Goal: Check status: Check status

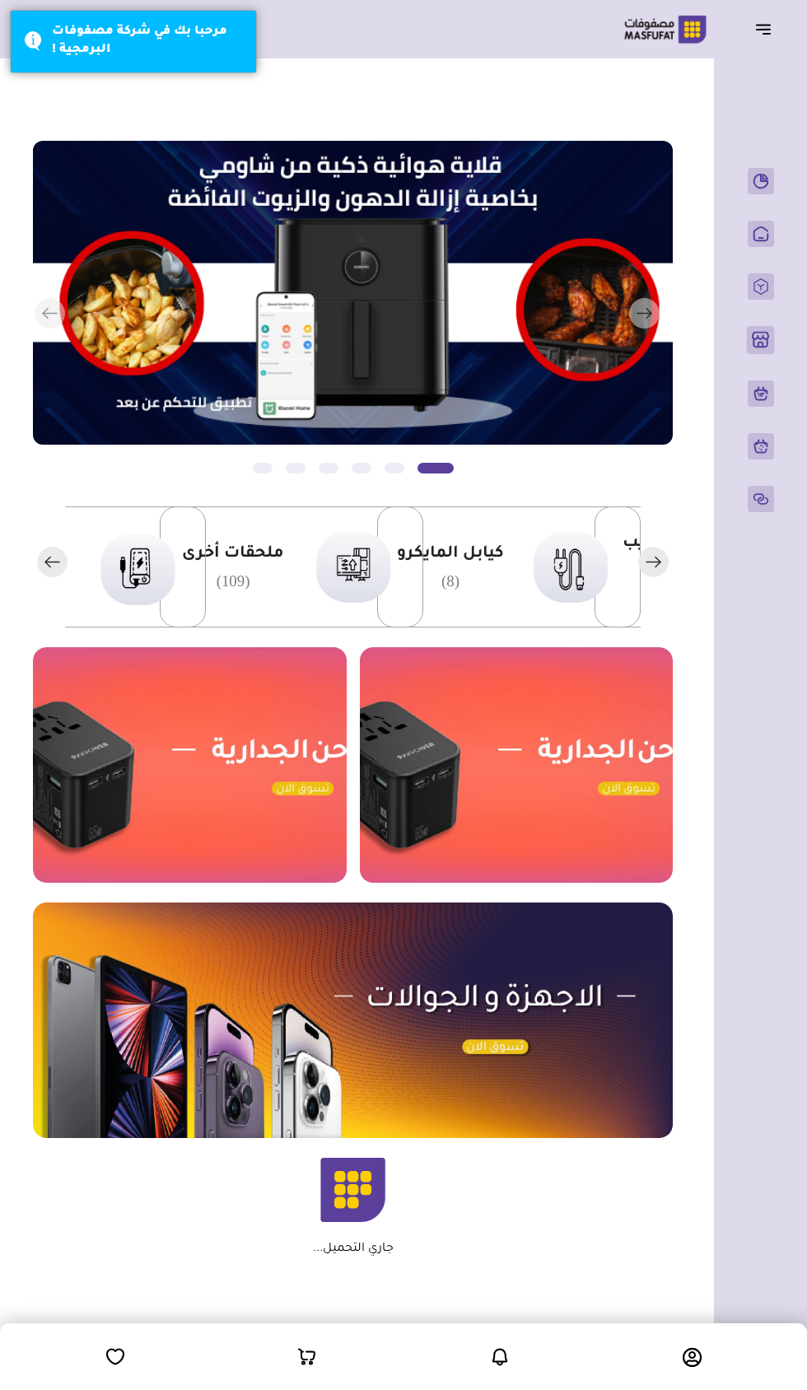
scroll to position [0, -379]
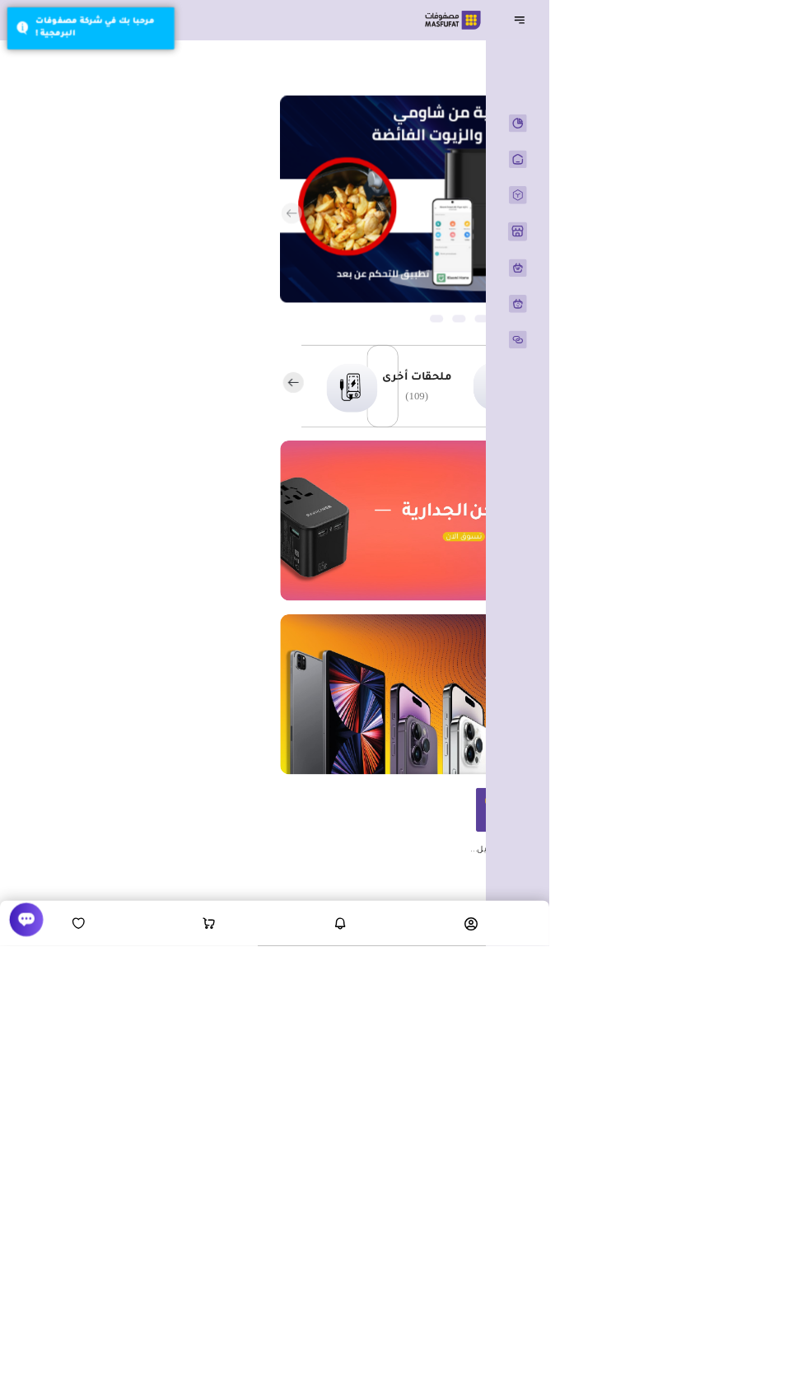
click at [490, 1367] on icon at bounding box center [500, 1357] width 20 height 21
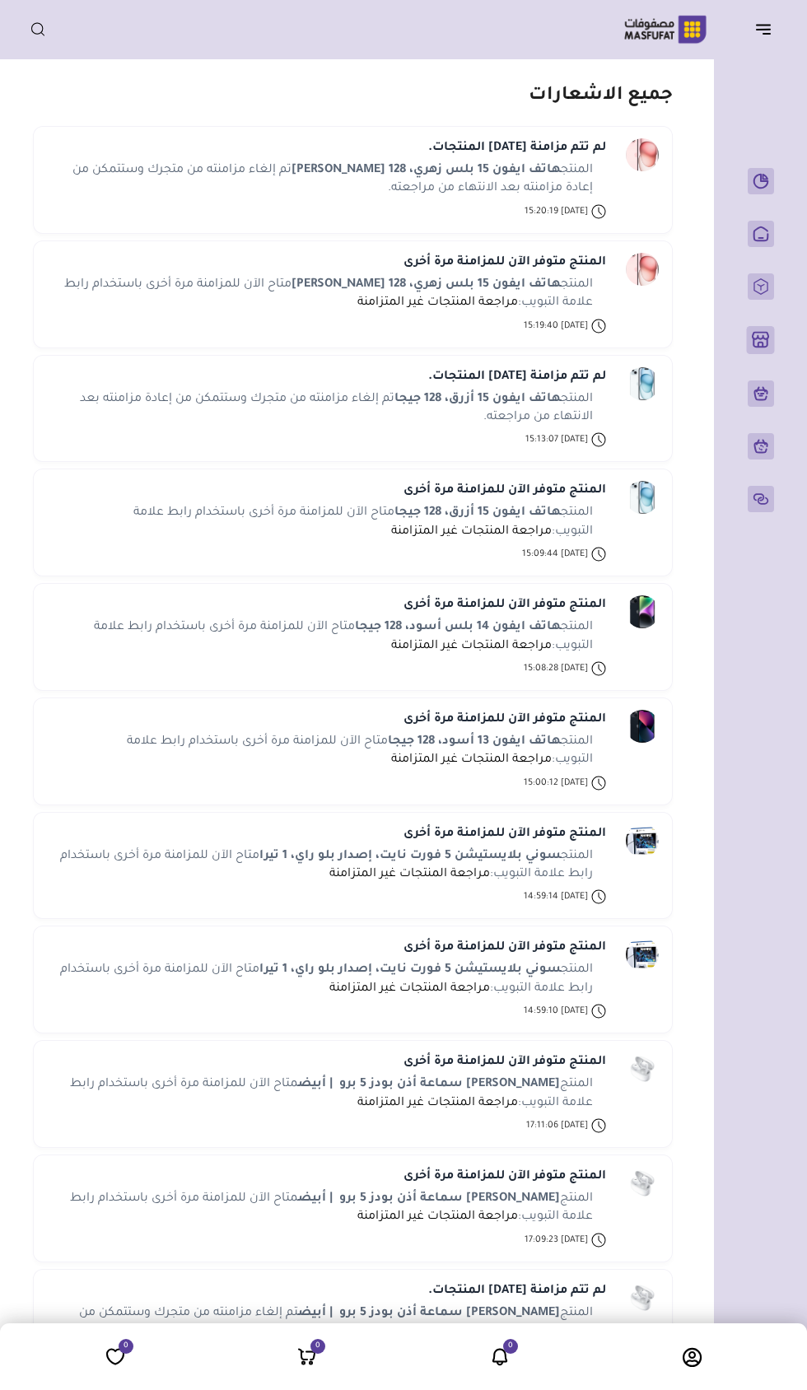
click at [764, 41] on button "button" at bounding box center [768, 28] width 51 height 31
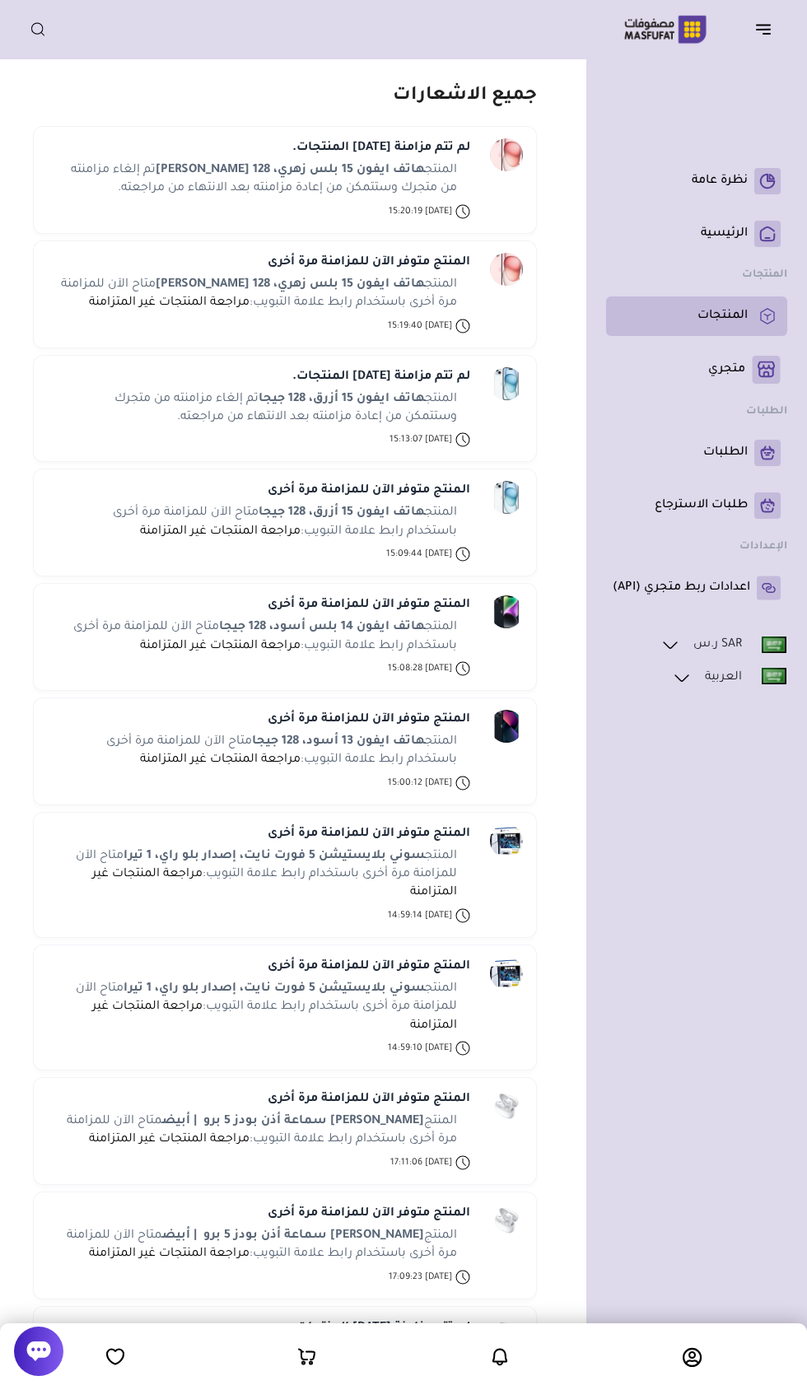
click at [744, 325] on link "المنتجات" at bounding box center [697, 316] width 168 height 26
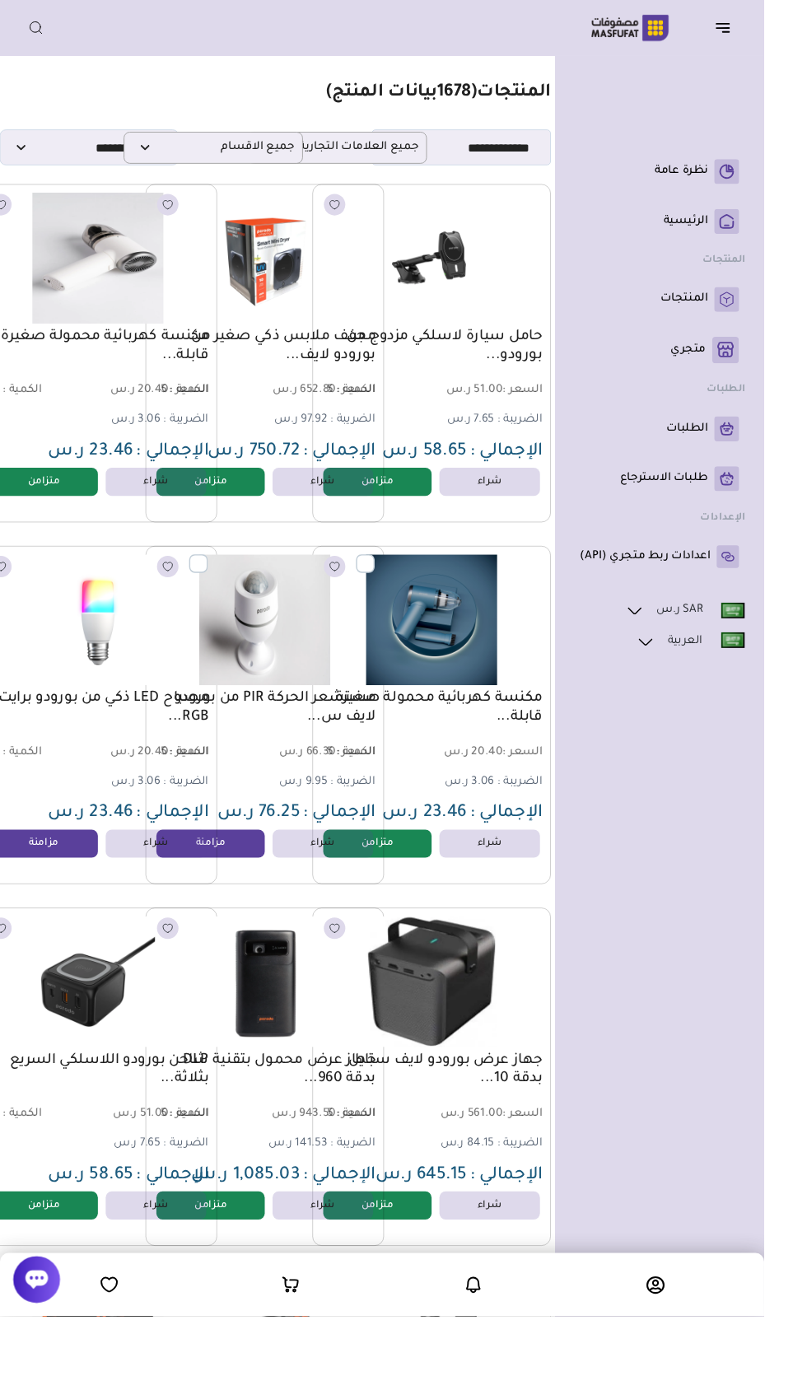
scroll to position [0, -68]
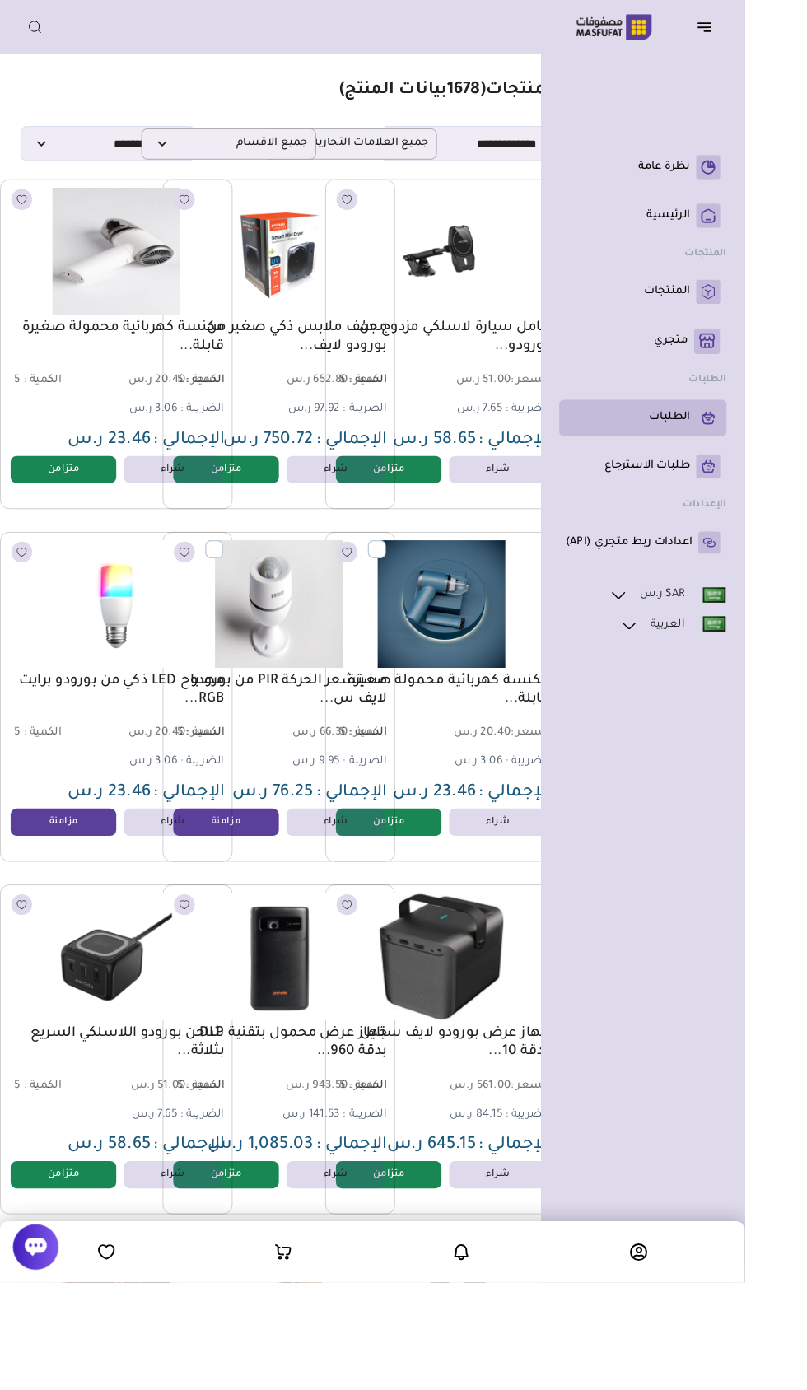
click at [735, 461] on p "الطلبات" at bounding box center [725, 453] width 44 height 16
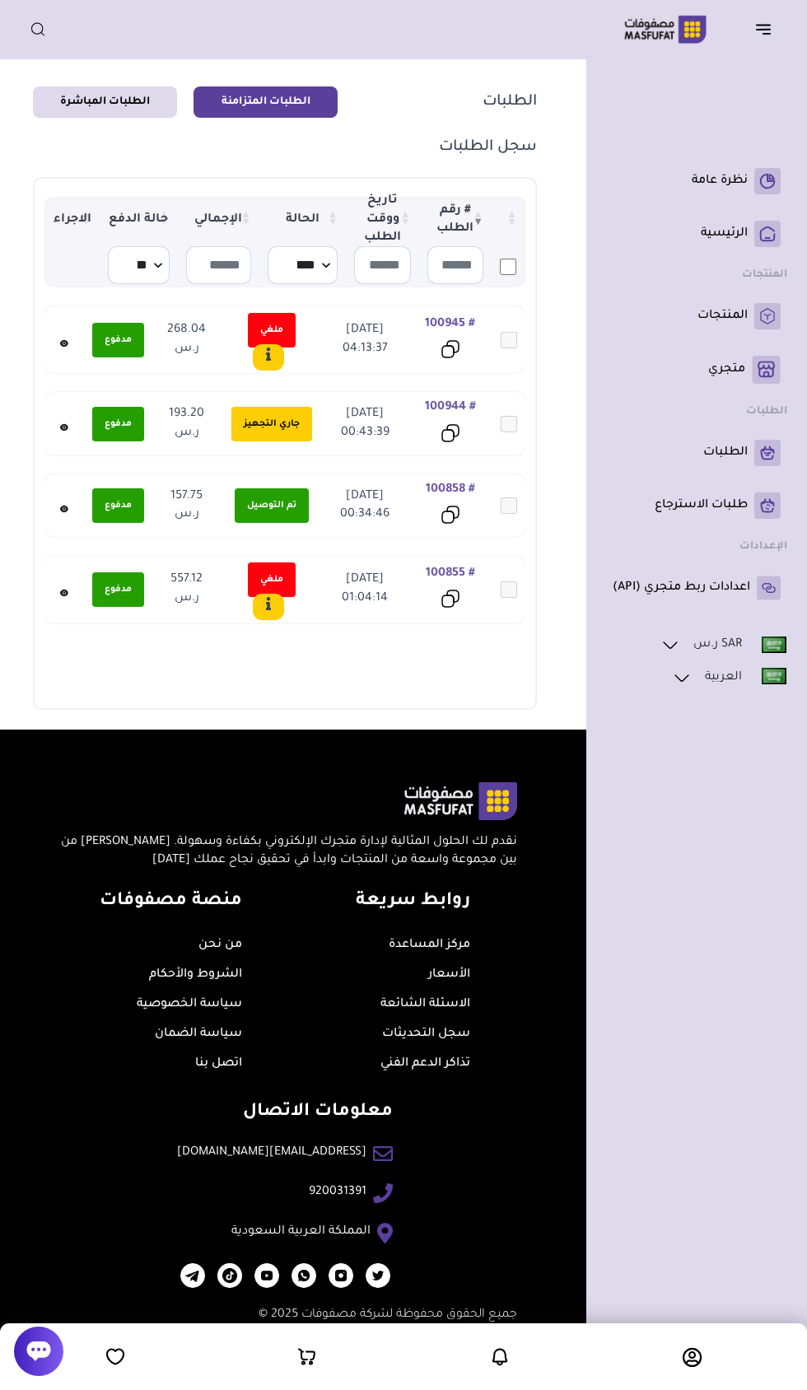
click at [0, 0] on span "عدم توفر المنتج لدى الموردين" at bounding box center [0, 0] width 0 height 0
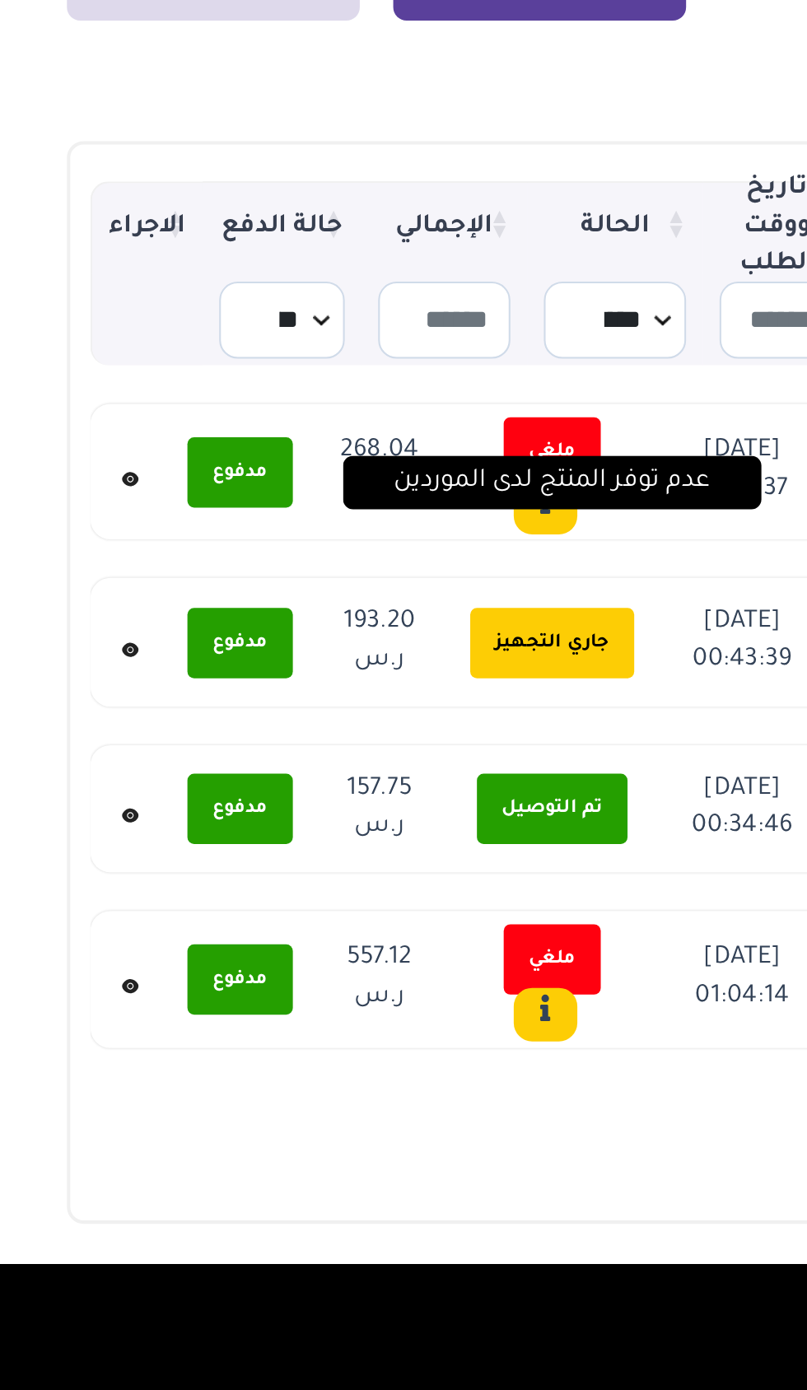
click at [63, 343] on icon at bounding box center [64, 343] width 2 height 2
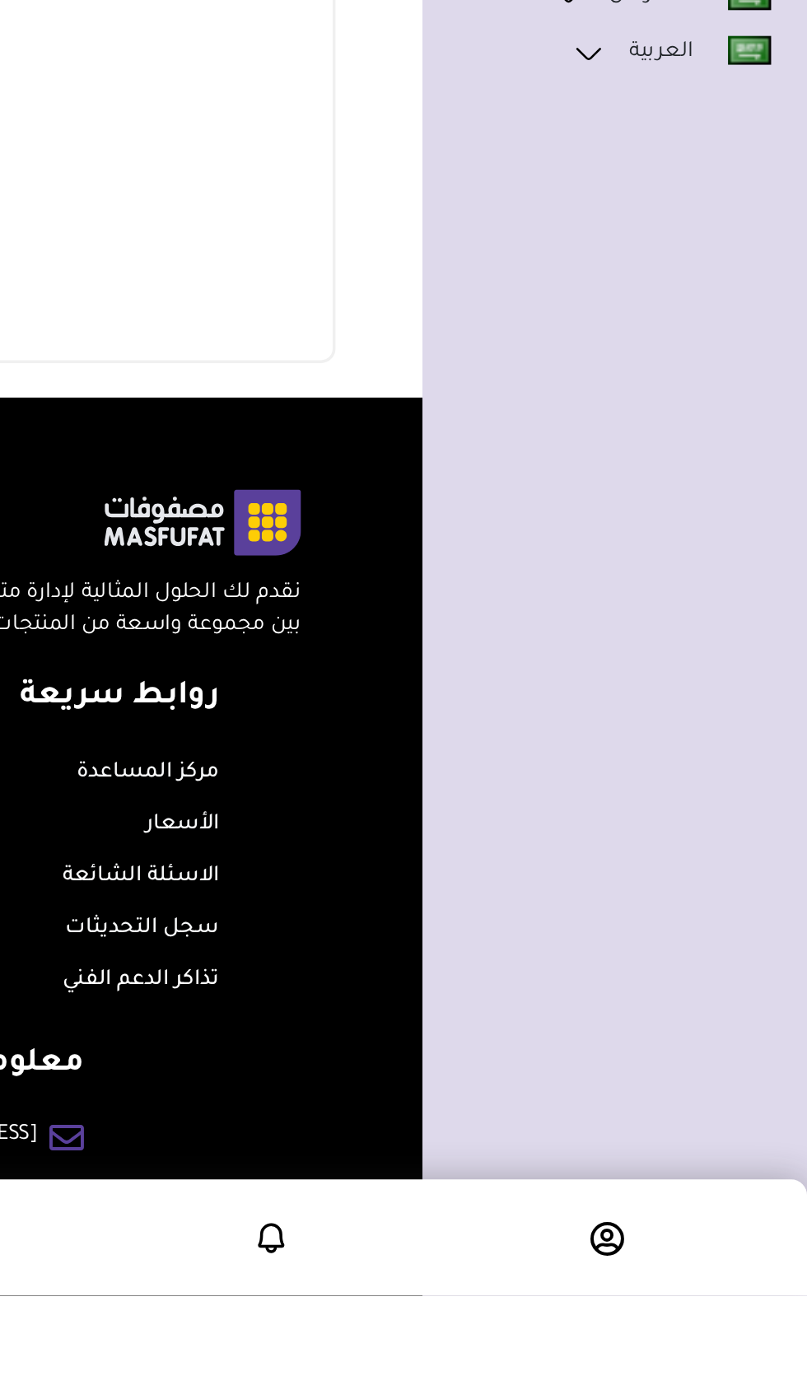
scroll to position [911, 0]
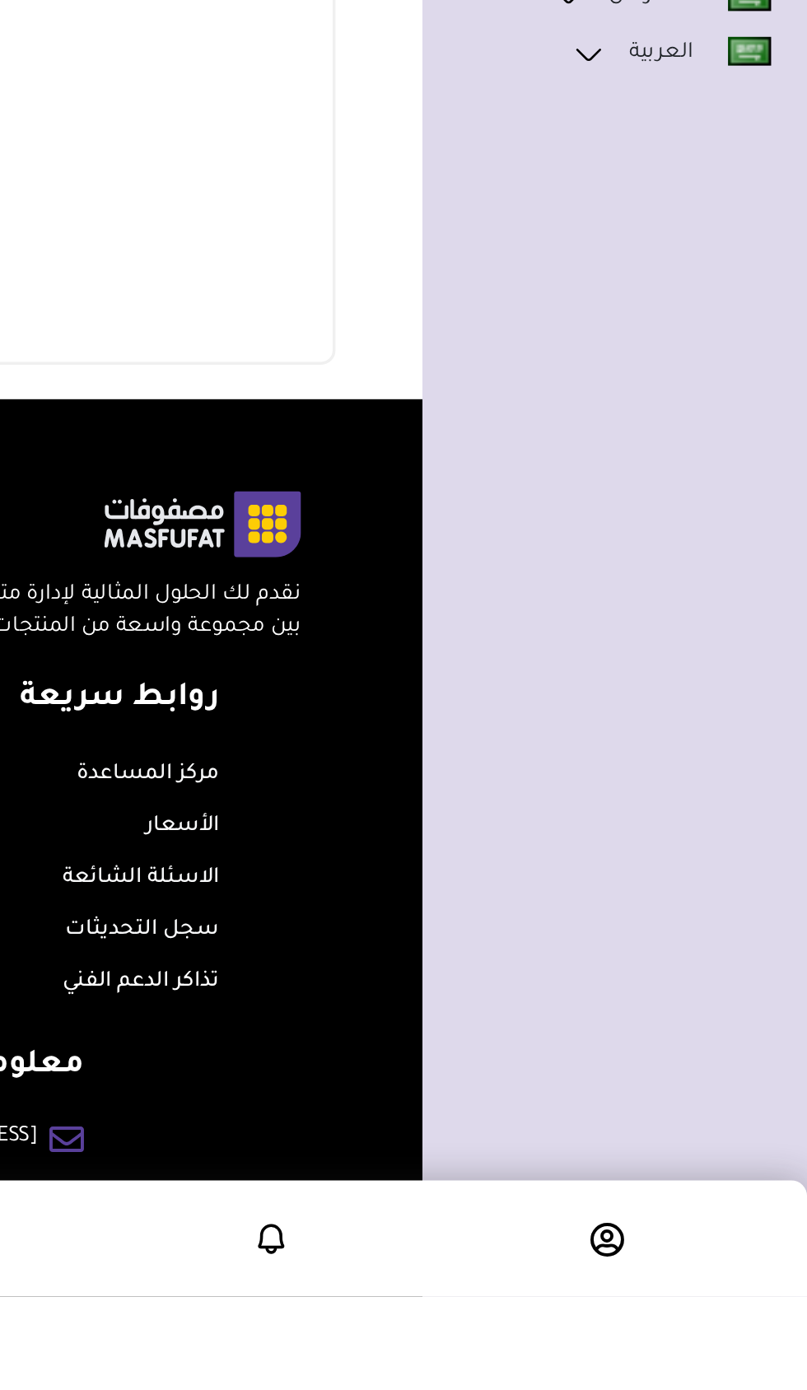
click at [700, 1367] on icon at bounding box center [692, 1357] width 19 height 20
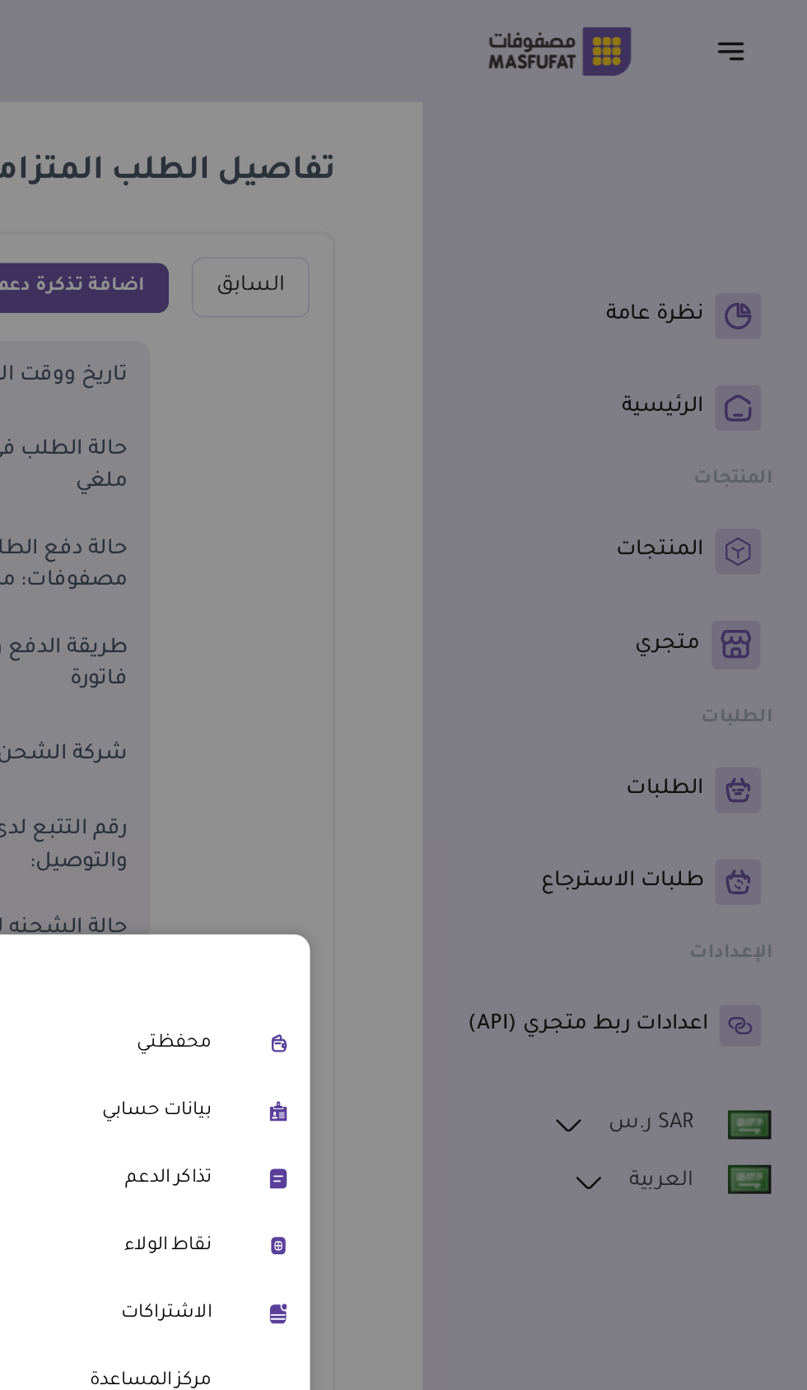
click at [456, 609] on link "محفظتي" at bounding box center [379, 598] width 175 height 21
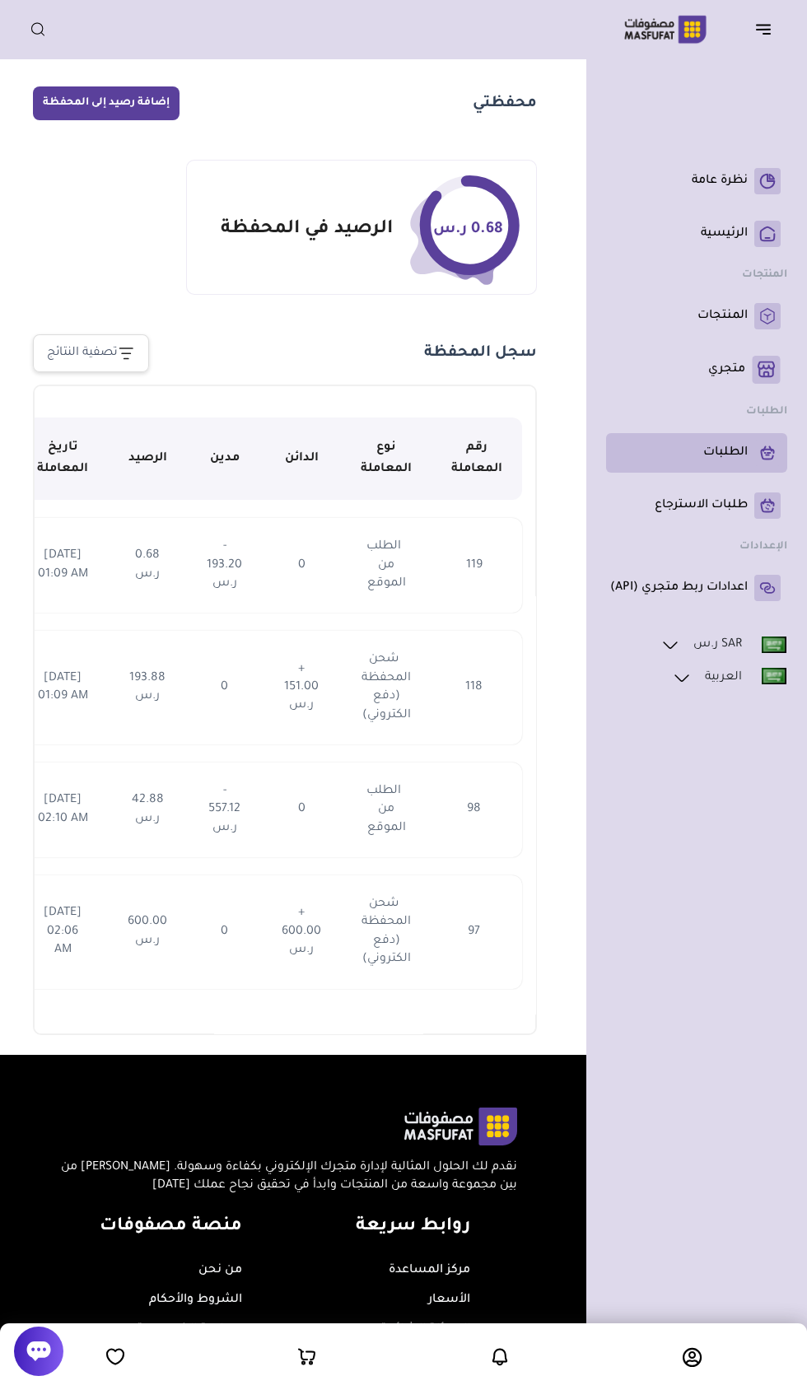
click at [735, 451] on p "الطلبات" at bounding box center [725, 453] width 44 height 16
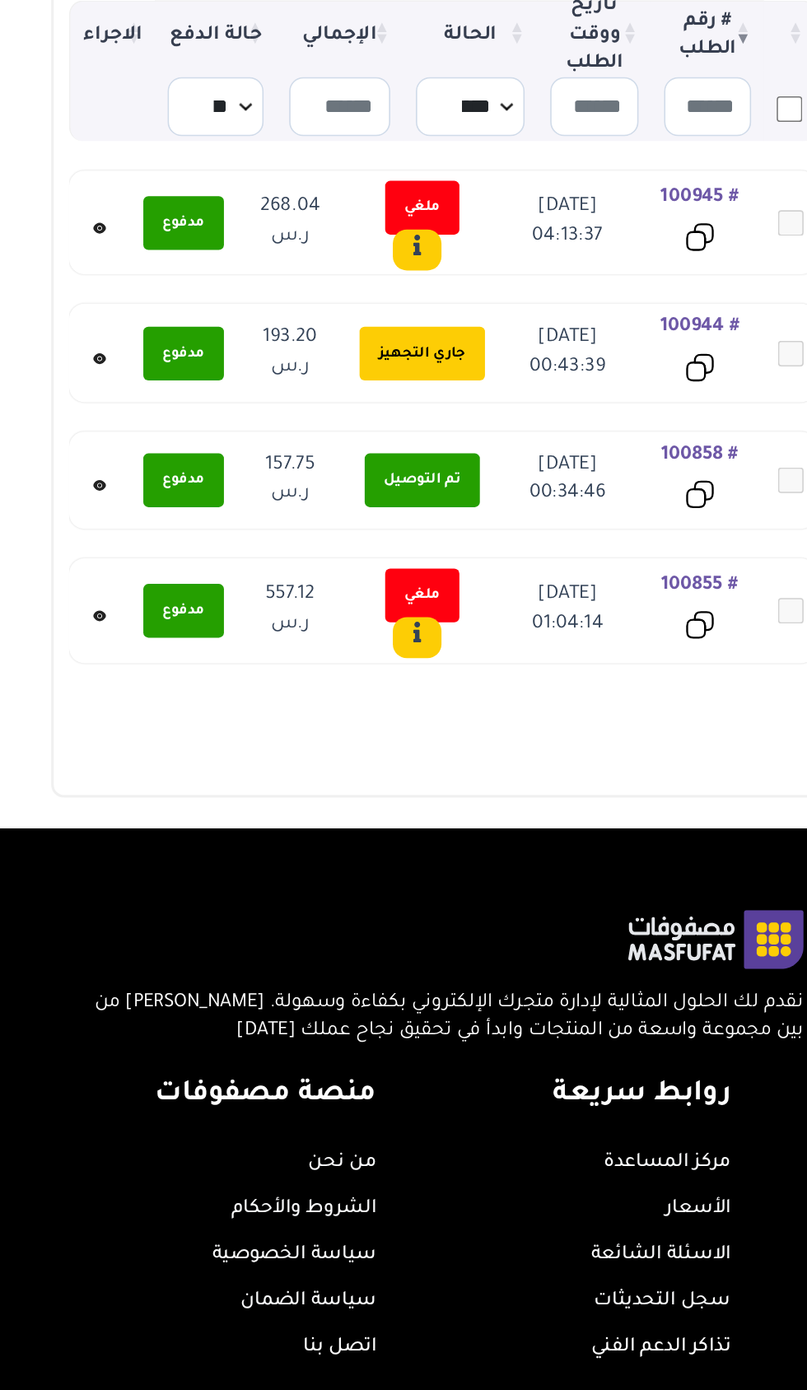
click at [63, 427] on icon at bounding box center [64, 427] width 2 height 2
